Goal: Find specific page/section: Find specific page/section

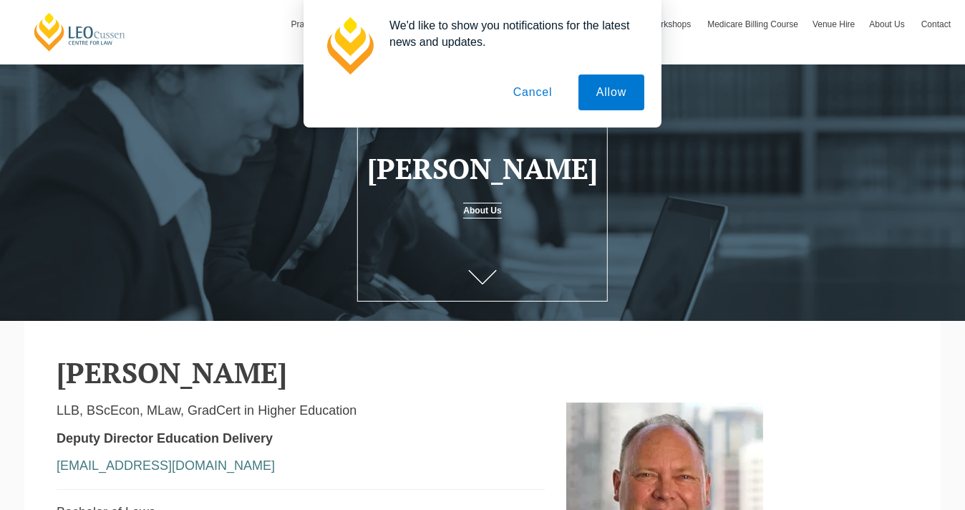
click at [535, 92] on button "Cancel" at bounding box center [533, 92] width 75 height 36
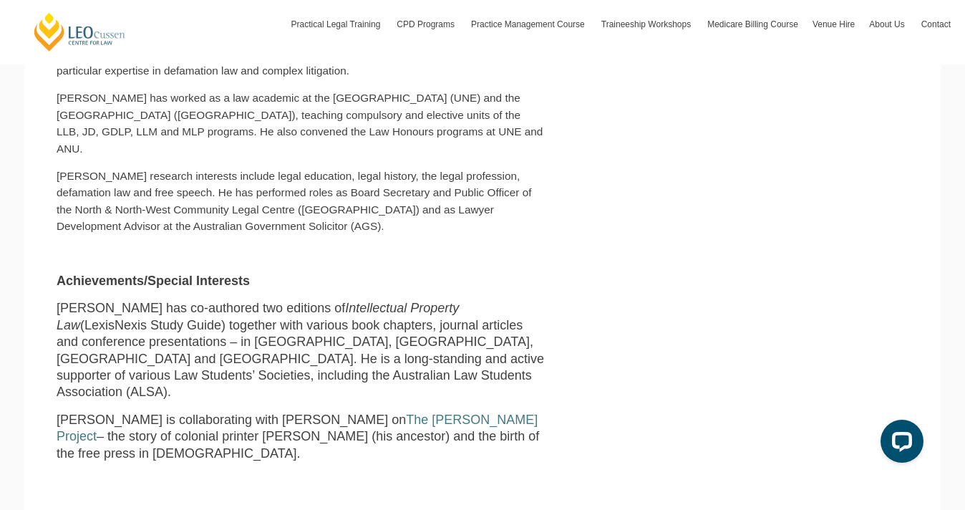
scroll to position [690, 0]
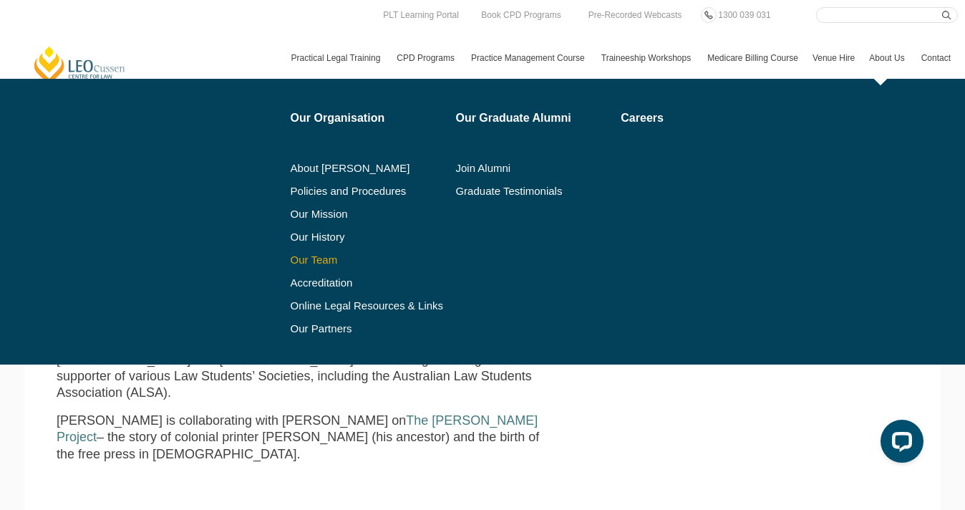
click at [301, 257] on link "Our Team" at bounding box center [368, 259] width 155 height 11
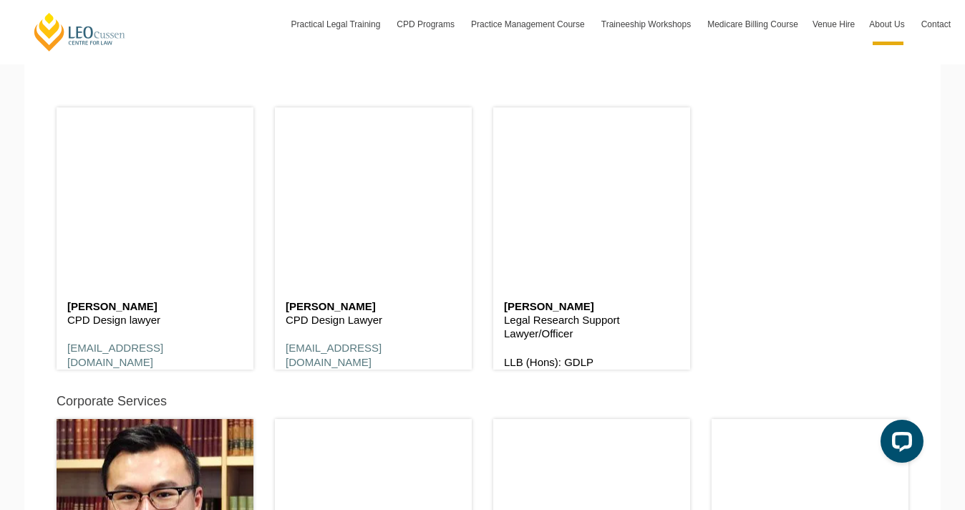
scroll to position [7695, 0]
